Goal: Navigation & Orientation: Find specific page/section

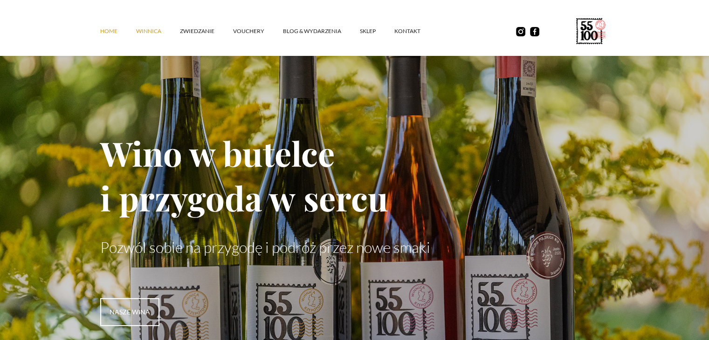
click at [149, 32] on link "winnica" at bounding box center [158, 31] width 44 height 28
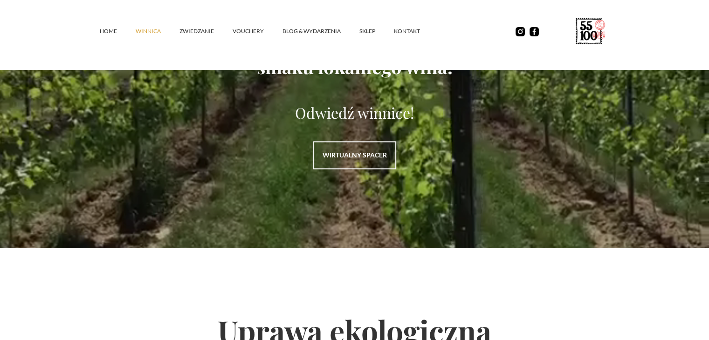
scroll to position [932, 0]
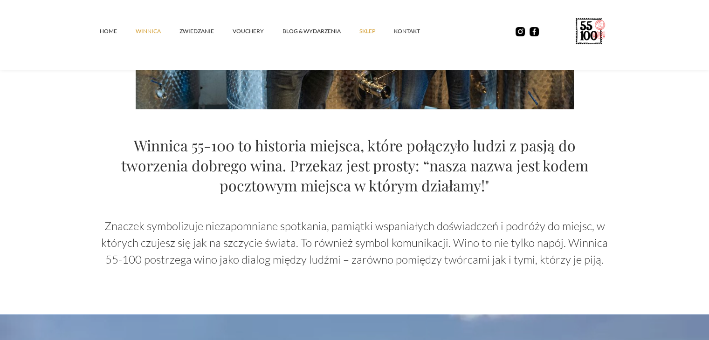
click at [369, 31] on link "SKLEP" at bounding box center [376, 31] width 34 height 28
